Goal: Information Seeking & Learning: Learn about a topic

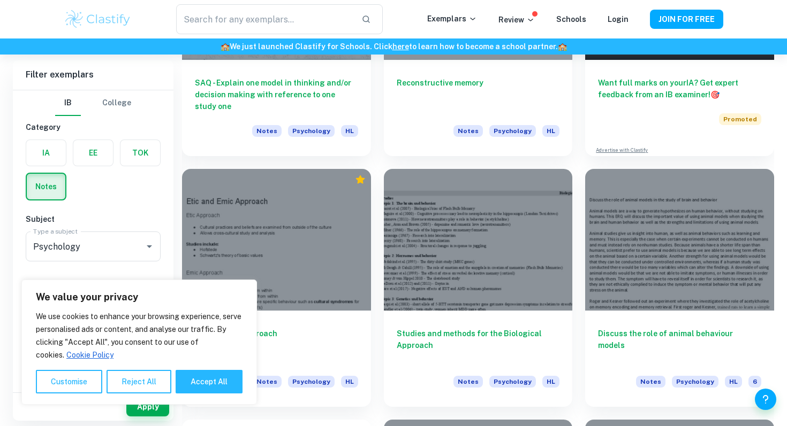
scroll to position [221, 0]
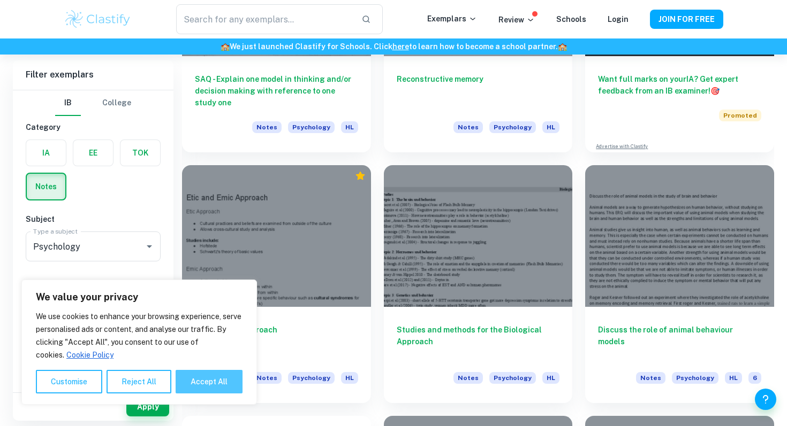
click at [201, 378] on button "Accept All" at bounding box center [209, 382] width 67 height 24
checkbox input "true"
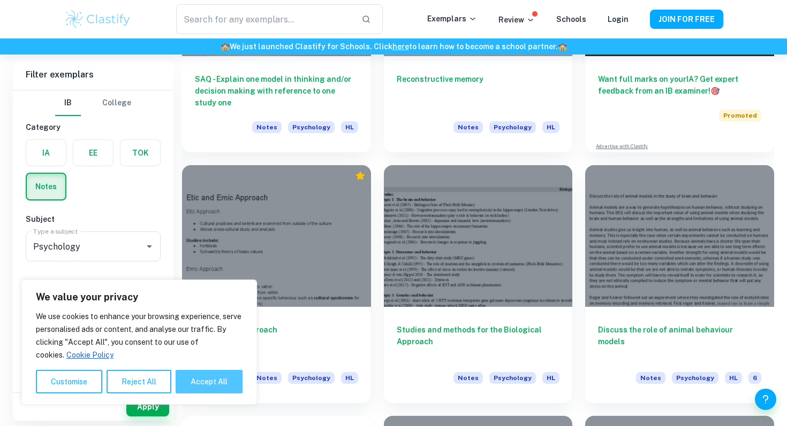
checkbox input "true"
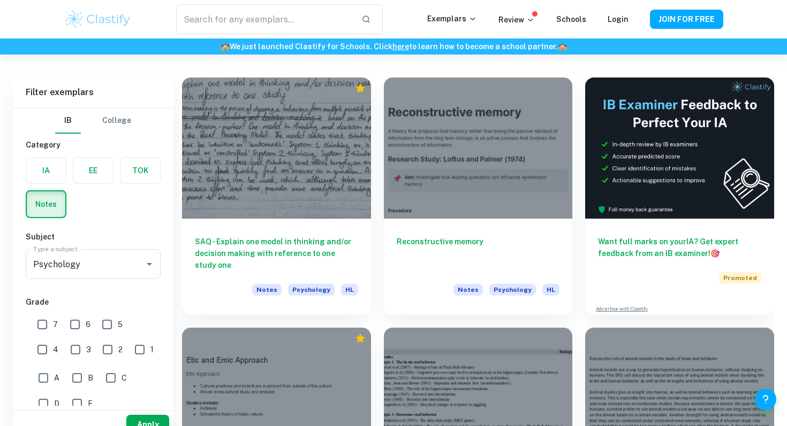
scroll to position [0, 0]
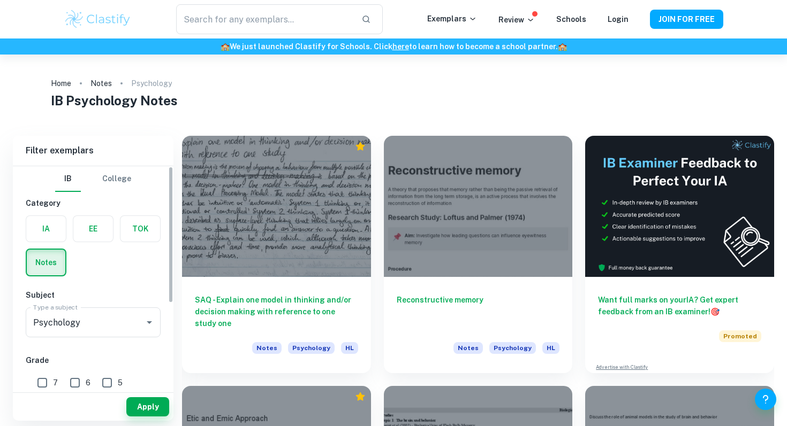
click at [39, 386] on input "7" at bounding box center [42, 382] width 21 height 21
checkbox input "true"
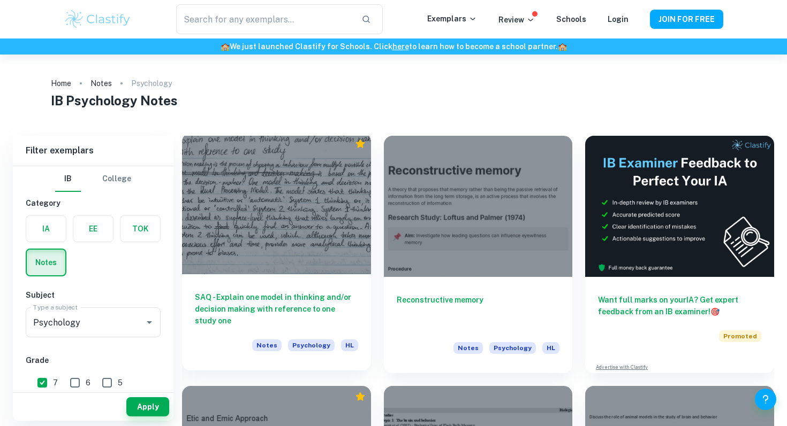
click at [333, 195] on div at bounding box center [276, 203] width 189 height 141
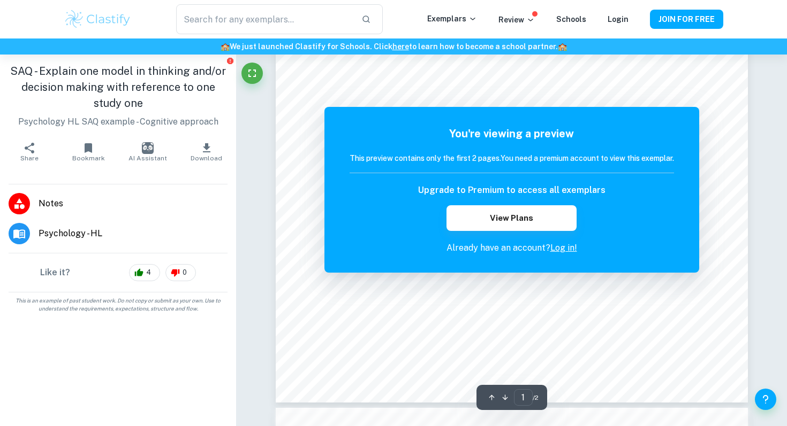
scroll to position [327, 0]
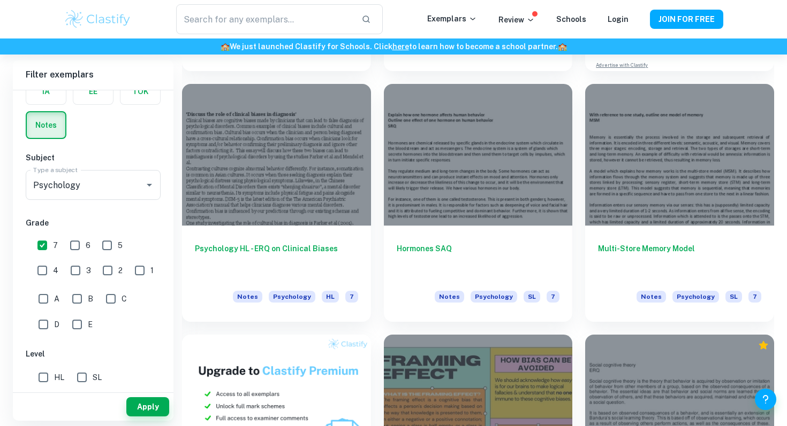
scroll to position [300, 0]
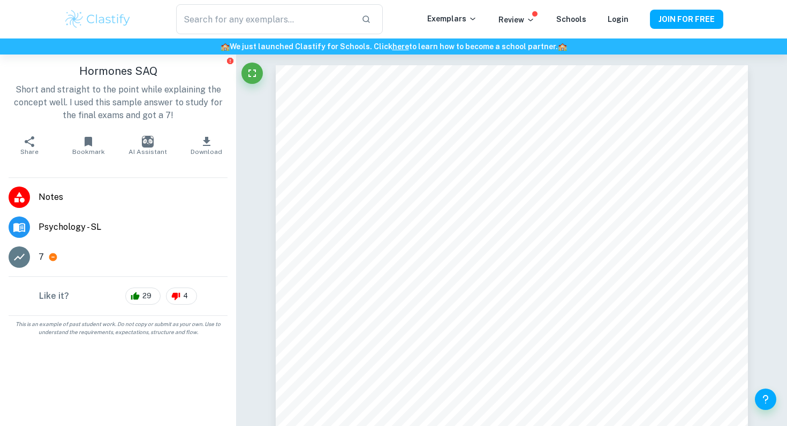
click at [207, 146] on icon "button" at bounding box center [206, 141] width 7 height 9
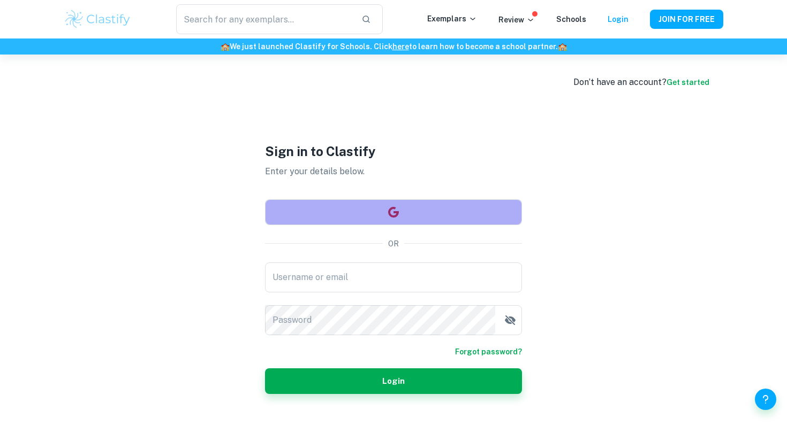
click at [319, 211] on button "button" at bounding box center [393, 213] width 257 height 26
